Goal: Find specific page/section: Find specific page/section

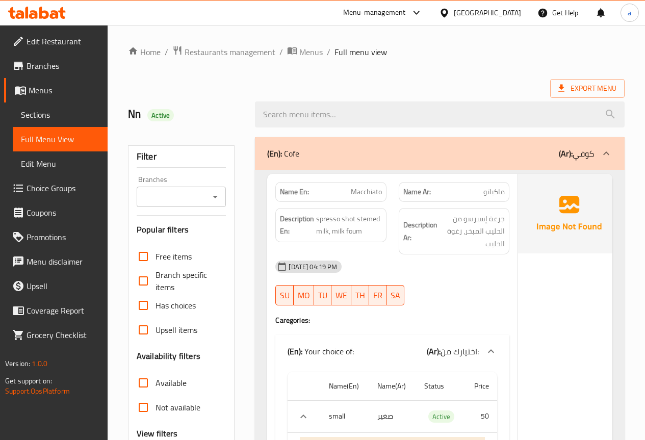
scroll to position [765, 0]
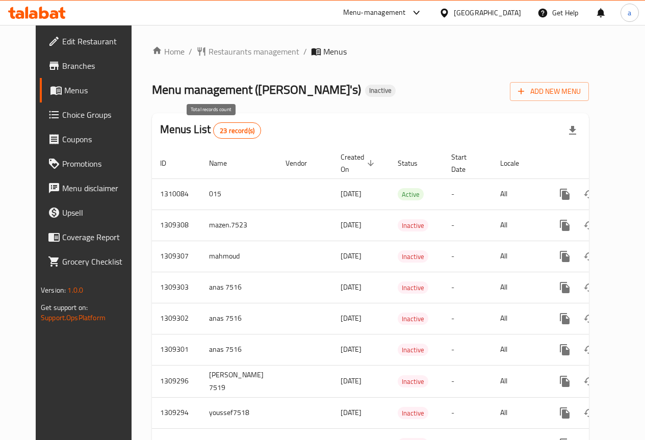
click at [214, 134] on span "23 record(s)" at bounding box center [237, 131] width 47 height 10
drag, startPoint x: 269, startPoint y: 86, endPoint x: 237, endPoint y: 95, distance: 32.9
click at [237, 95] on span "Menu management ( Ollie's )" at bounding box center [256, 89] width 209 height 23
click at [312, 113] on div "Menus List 23 record(s)" at bounding box center [370, 130] width 437 height 35
drag, startPoint x: 263, startPoint y: 88, endPoint x: 236, endPoint y: 84, distance: 27.8
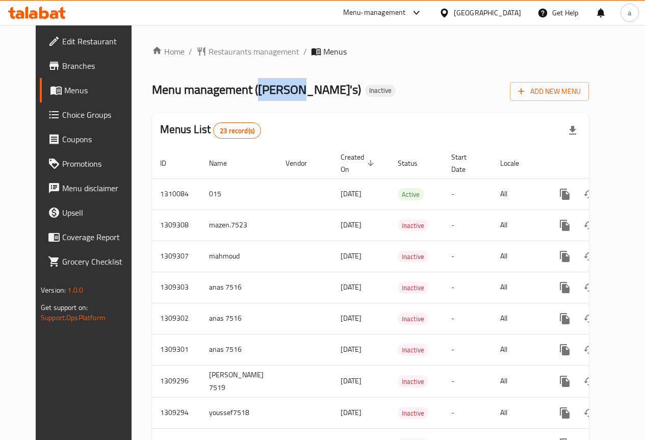
click at [236, 84] on span "Menu management ( Ollie's )" at bounding box center [256, 89] width 209 height 23
